Goal: Communication & Community: Answer question/provide support

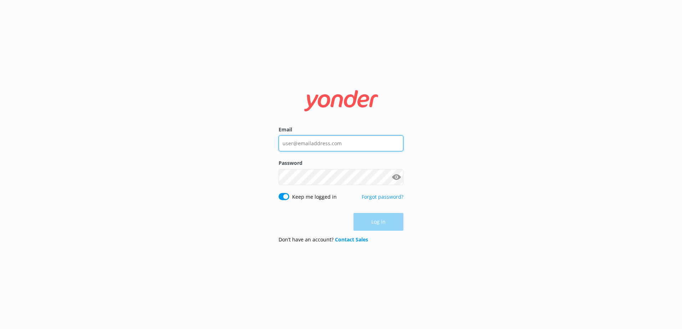
type input "julie@raglanholidaypark.co.nz"
click at [382, 220] on div "Log in" at bounding box center [340, 222] width 125 height 18
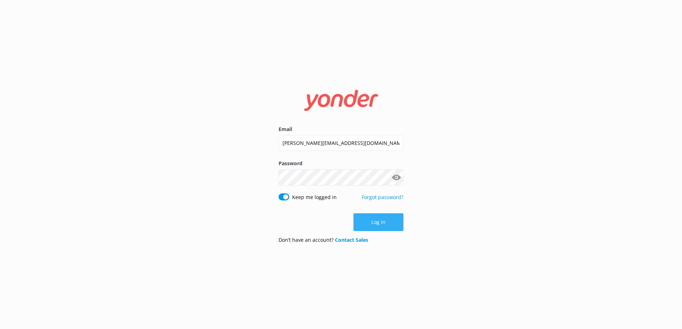
click at [382, 220] on button "Log in" at bounding box center [378, 223] width 50 height 18
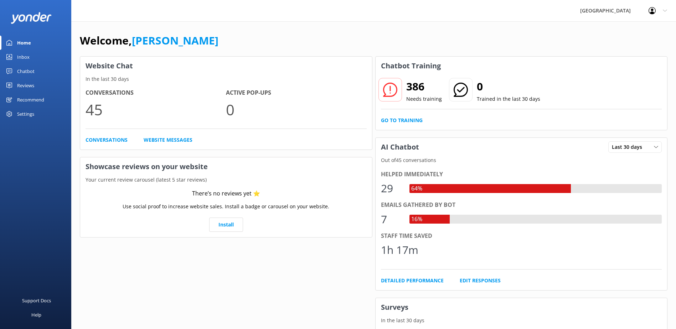
click at [24, 57] on div "Inbox" at bounding box center [23, 57] width 12 height 14
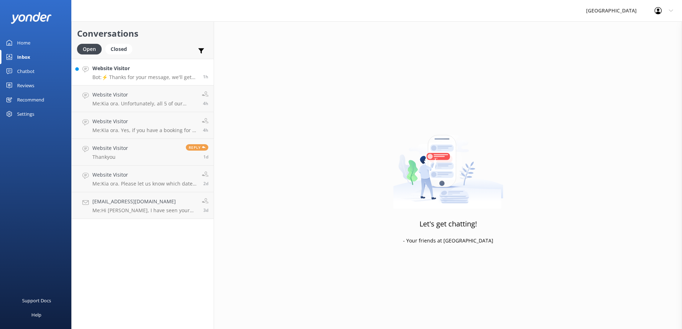
click at [170, 73] on div "Website Visitor Bot: ⚡ Thanks for your message, we'll get back to you as soon a…" at bounding box center [144, 72] width 105 height 15
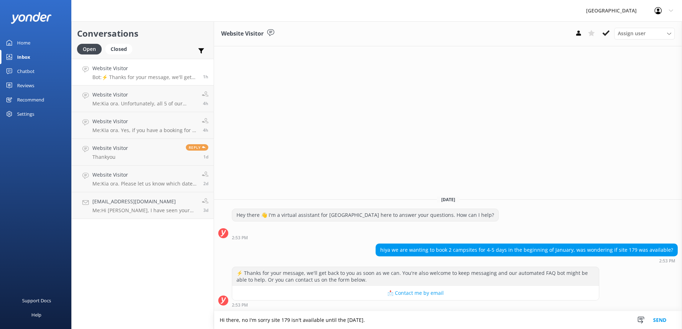
click at [323, 320] on textarea "Hi there, no I'm sorry site 179 isn't available until the 26 th January." at bounding box center [448, 321] width 468 height 18
click at [390, 320] on textarea "Hi there, no I'm sorry site 179 isn't available at all until the 26th January." at bounding box center [448, 321] width 468 height 18
type textarea "Hi there, no I'm sorry site 179 isn't available at all until the 26th January."
click at [266, 323] on textarea at bounding box center [448, 320] width 468 height 17
click at [154, 94] on h4 "Website Visitor" at bounding box center [144, 95] width 104 height 8
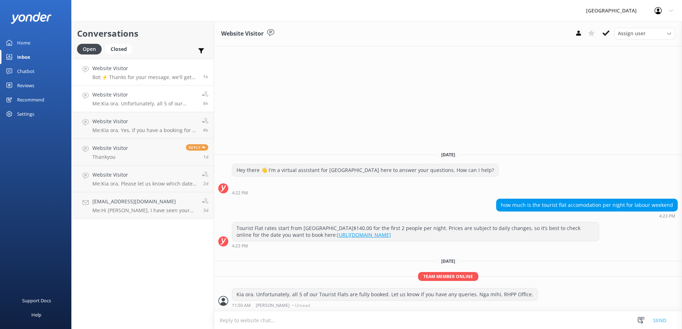
click at [151, 72] on h4 "Website Visitor" at bounding box center [144, 69] width 105 height 8
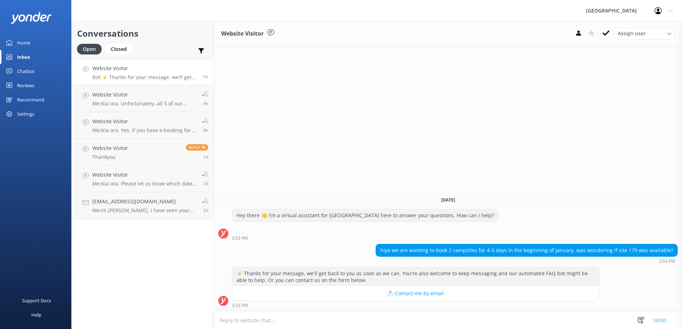
click at [254, 317] on textarea at bounding box center [448, 320] width 468 height 17
click at [452, 323] on textarea "Hi there, unfortunately site 179 is very popular and not available at all until…" at bounding box center [448, 321] width 468 height 18
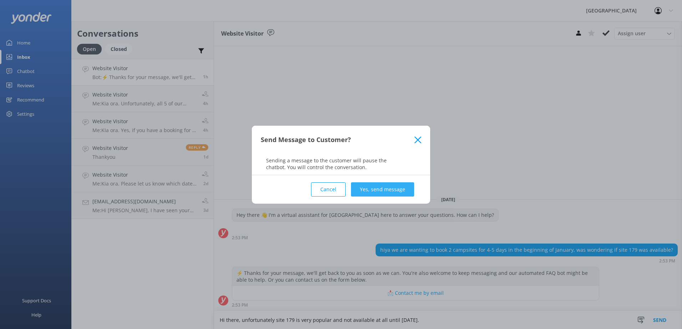
type textarea "Hi there, unfortunately site 179 is very popular and not available at all until…"
click at [398, 185] on button "Yes, send message" at bounding box center [382, 190] width 63 height 14
